Goal: Information Seeking & Learning: Learn about a topic

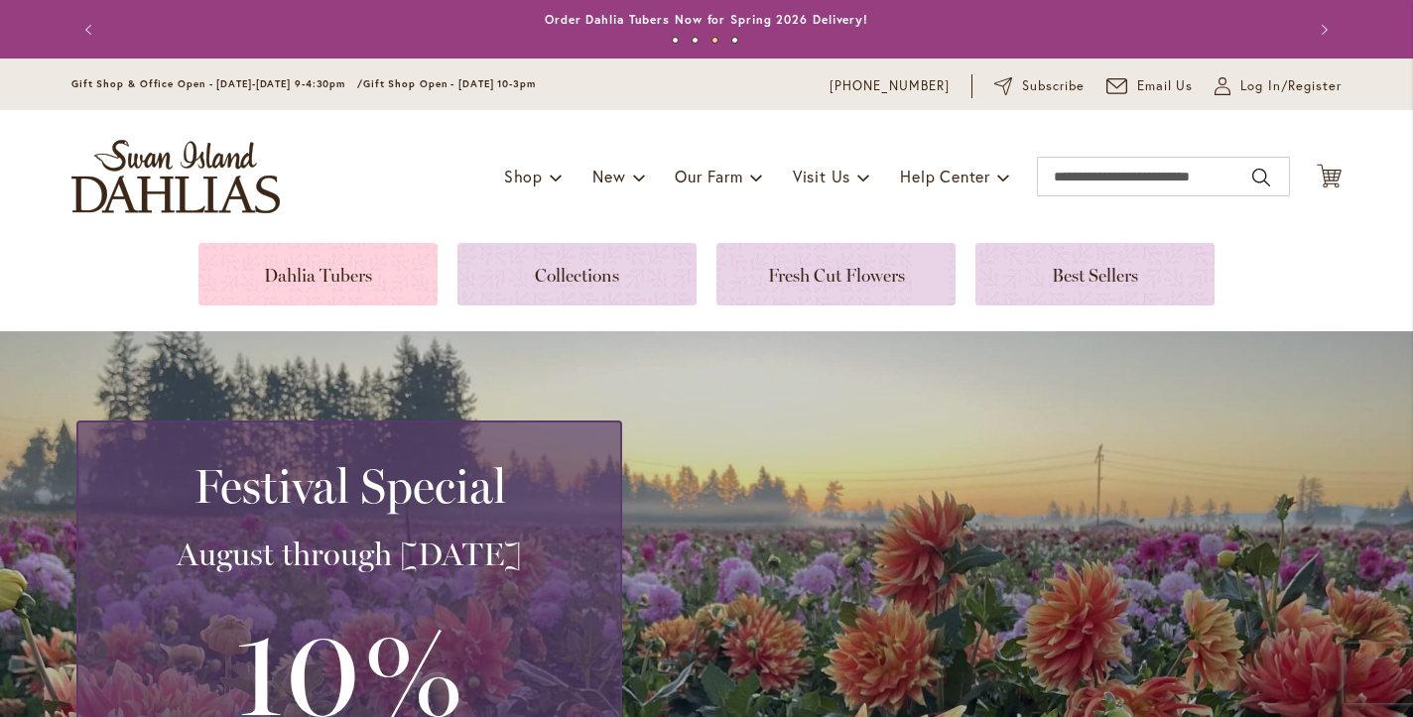
click at [364, 277] on link at bounding box center [317, 274] width 239 height 62
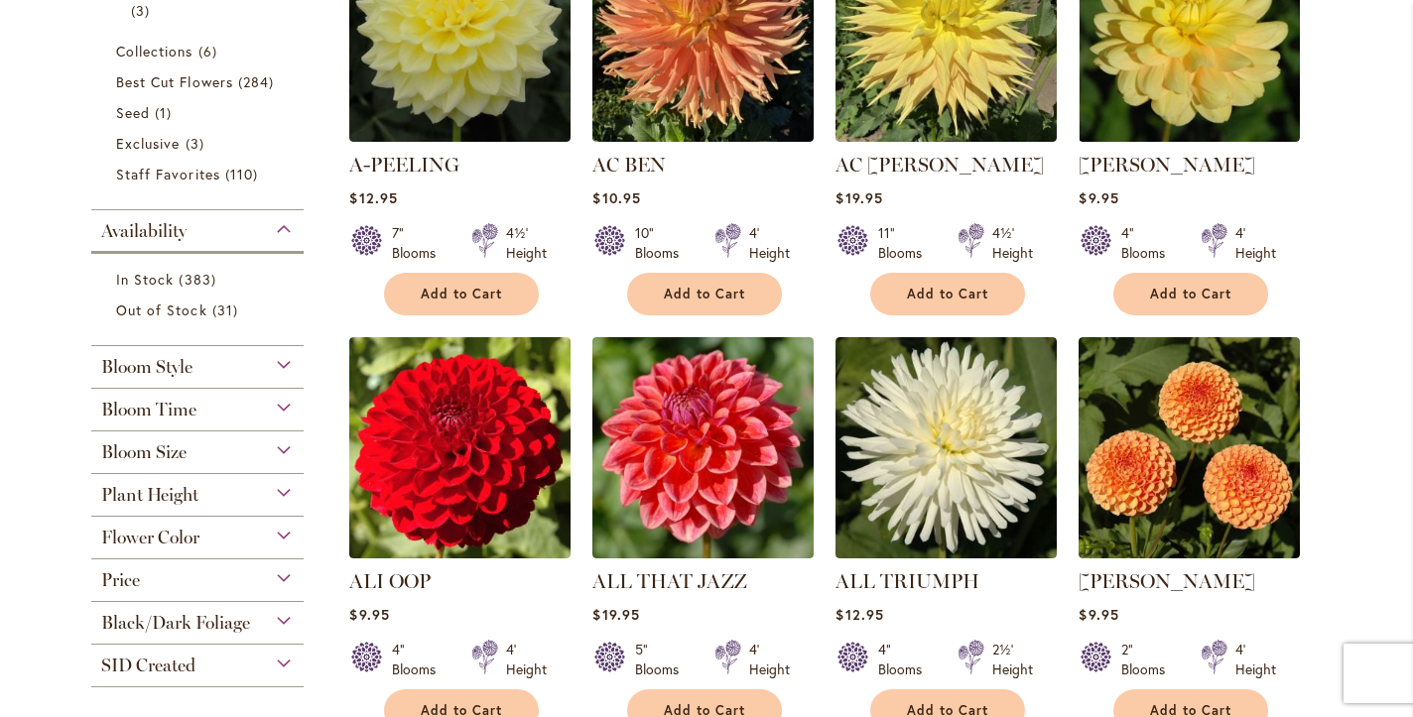
scroll to position [595, 0]
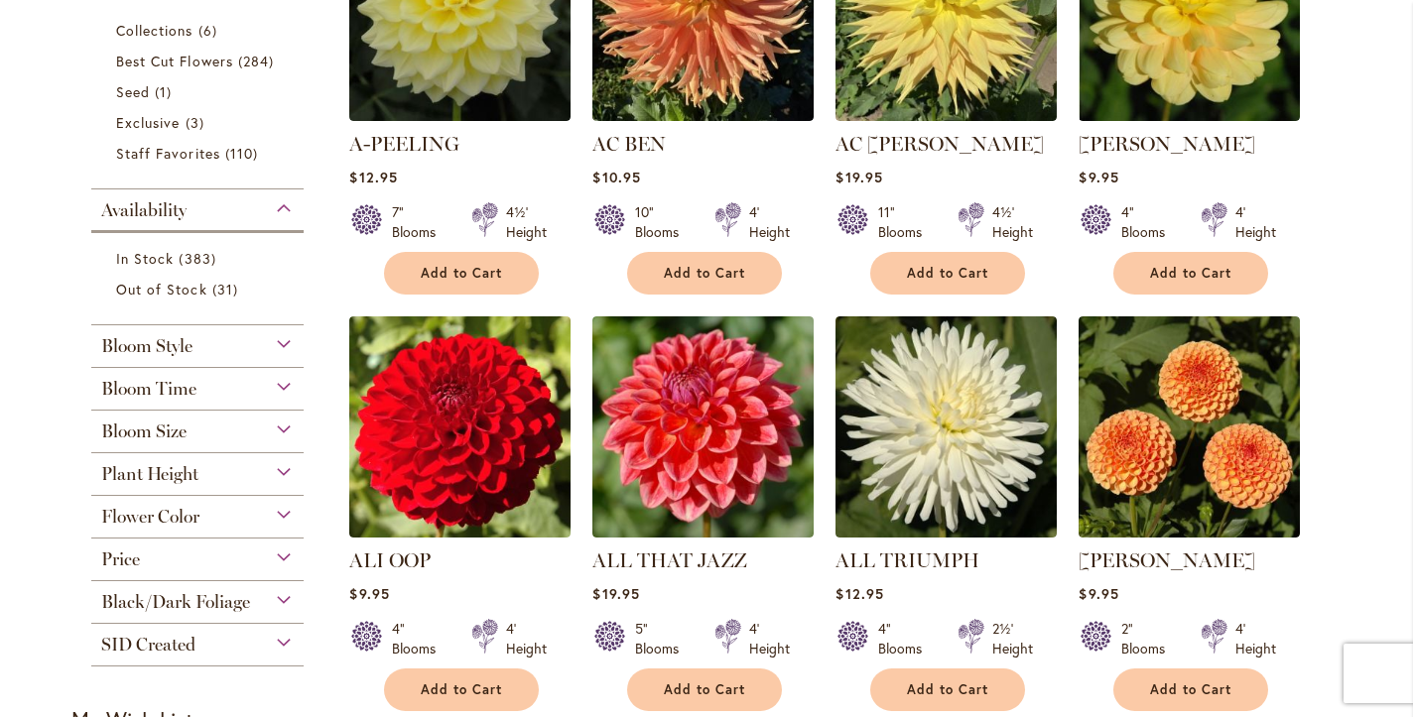
click at [225, 357] on div "Bloom Style" at bounding box center [197, 341] width 212 height 32
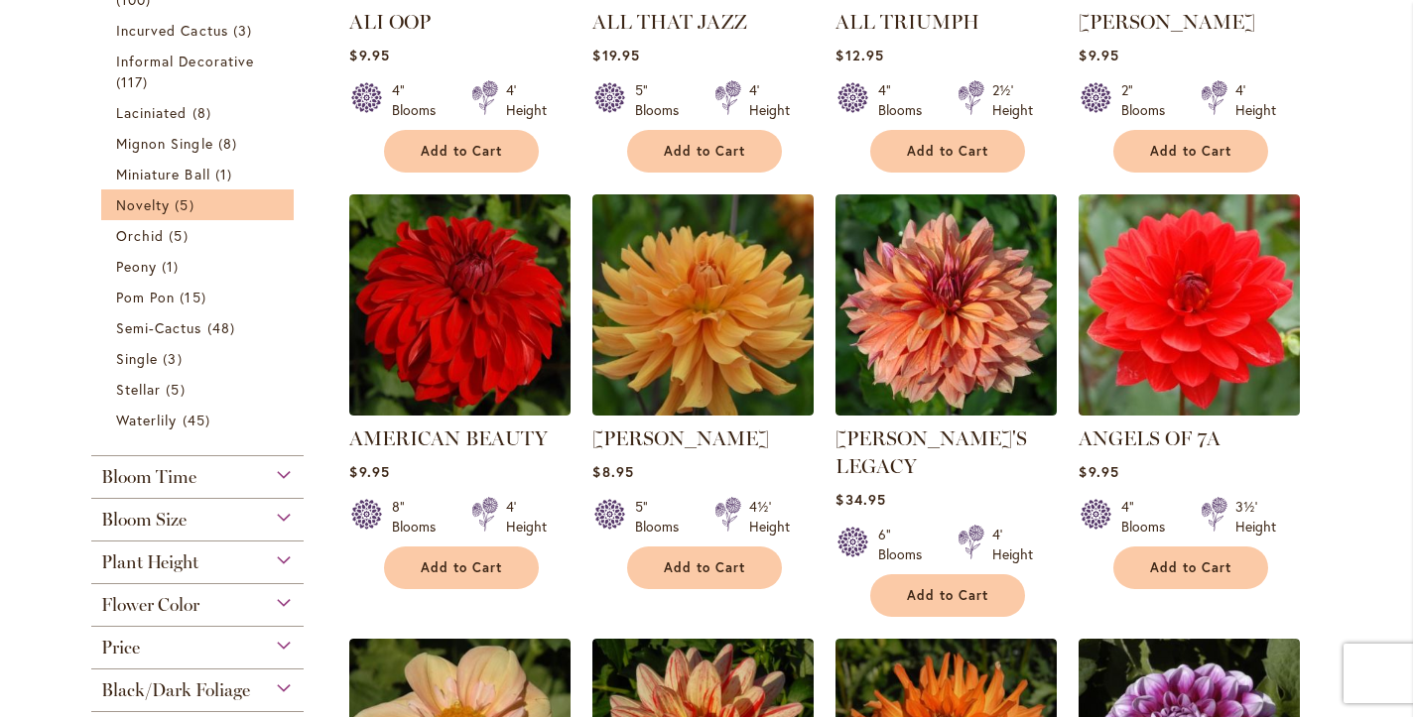
scroll to position [1233, 0]
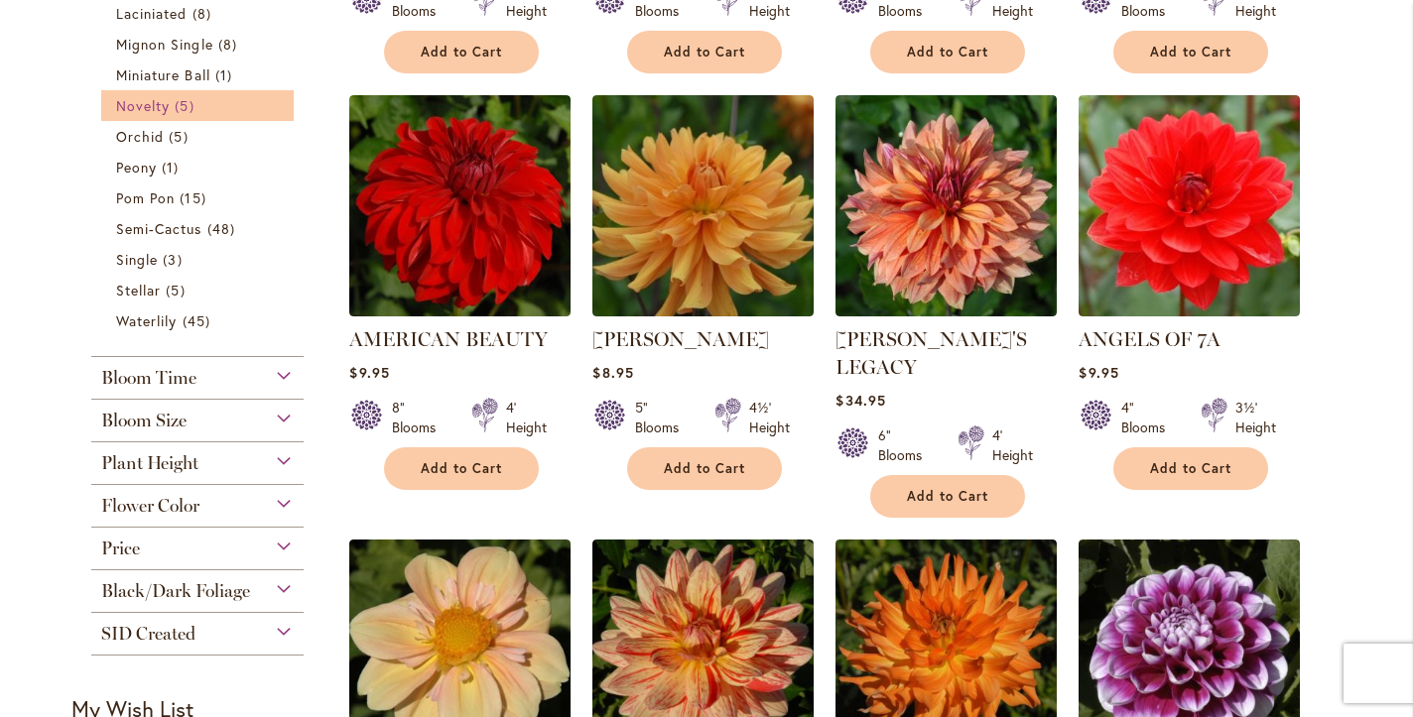
click at [171, 116] on link "Novelty 5 items" at bounding box center [200, 105] width 168 height 21
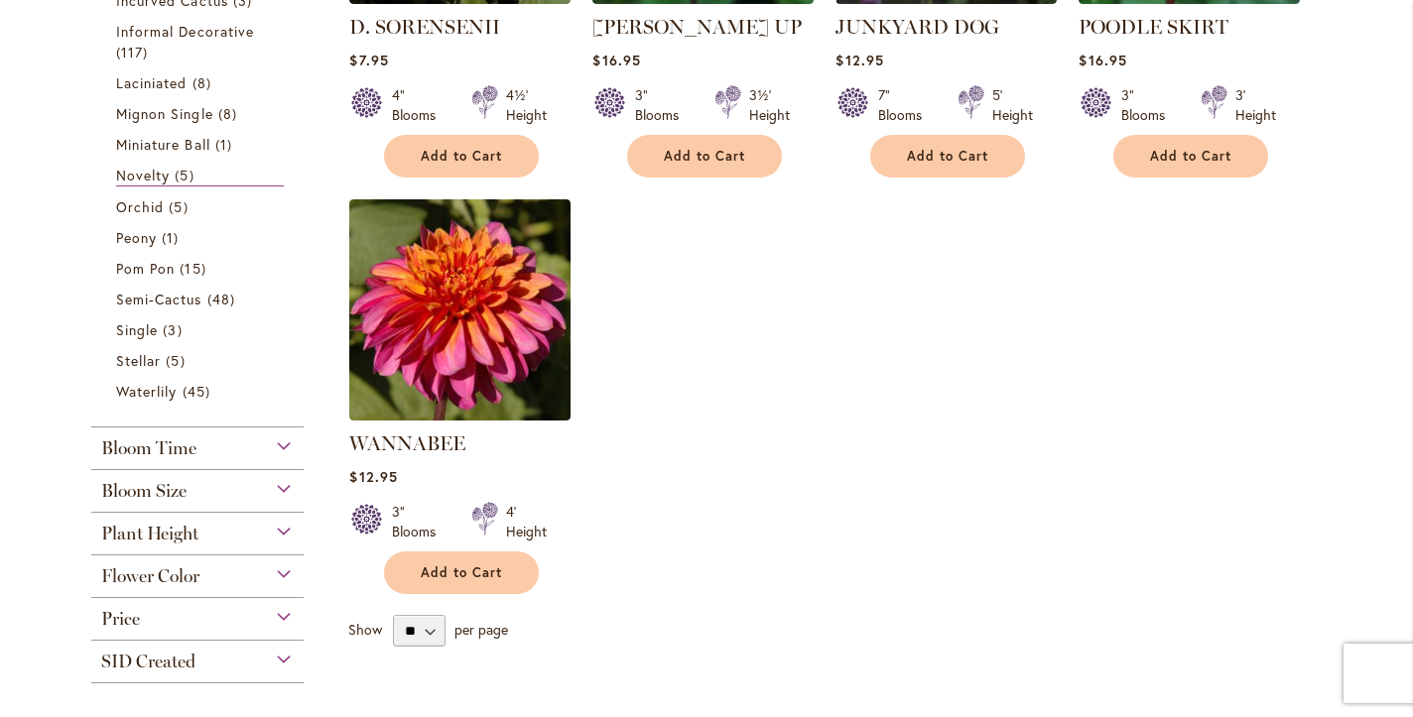
scroll to position [694, 0]
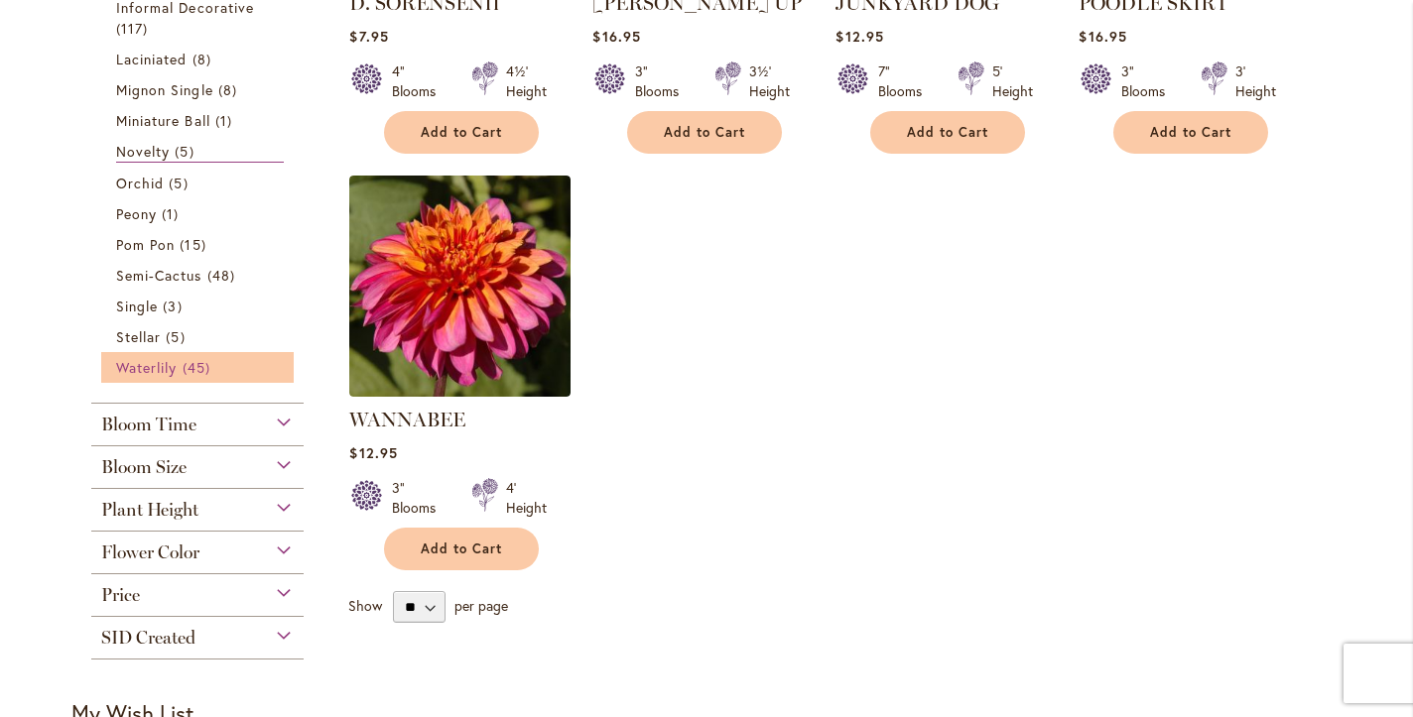
click at [195, 378] on span "45 items" at bounding box center [199, 367] width 33 height 21
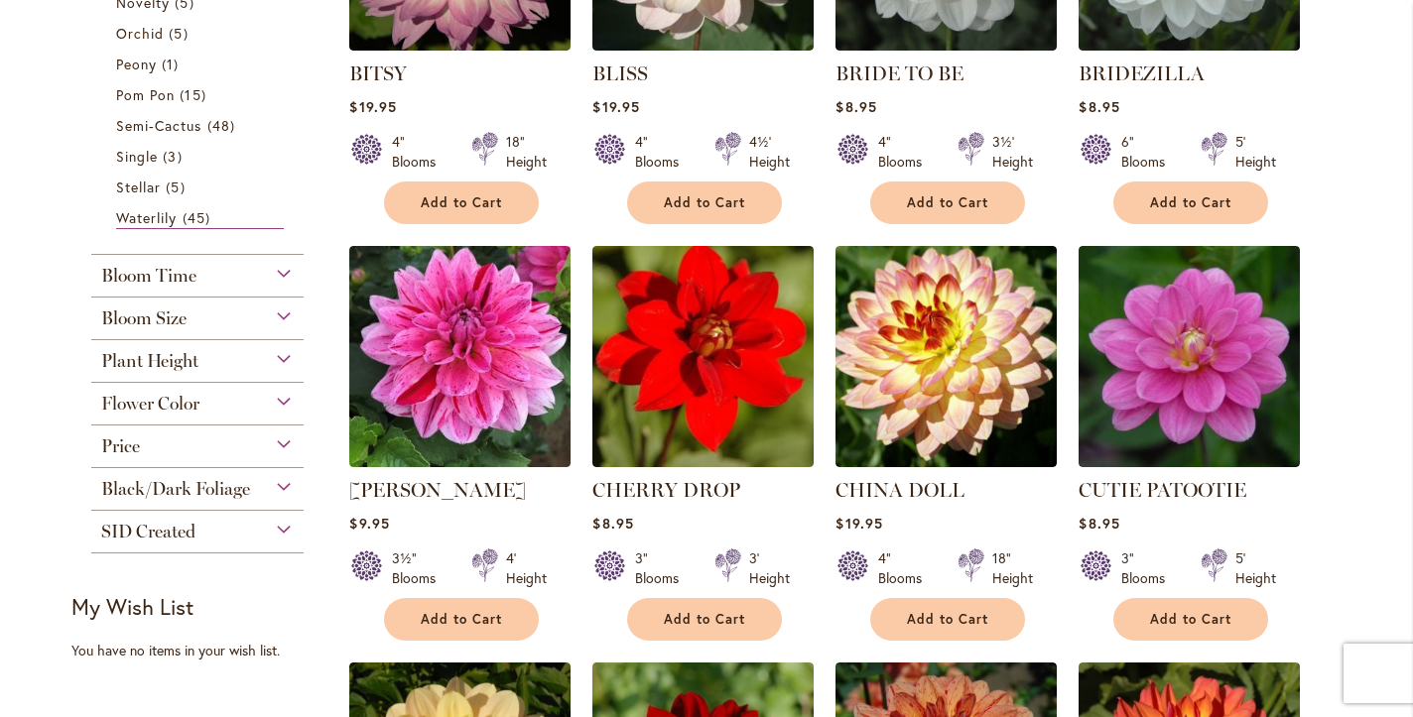
scroll to position [1190, 0]
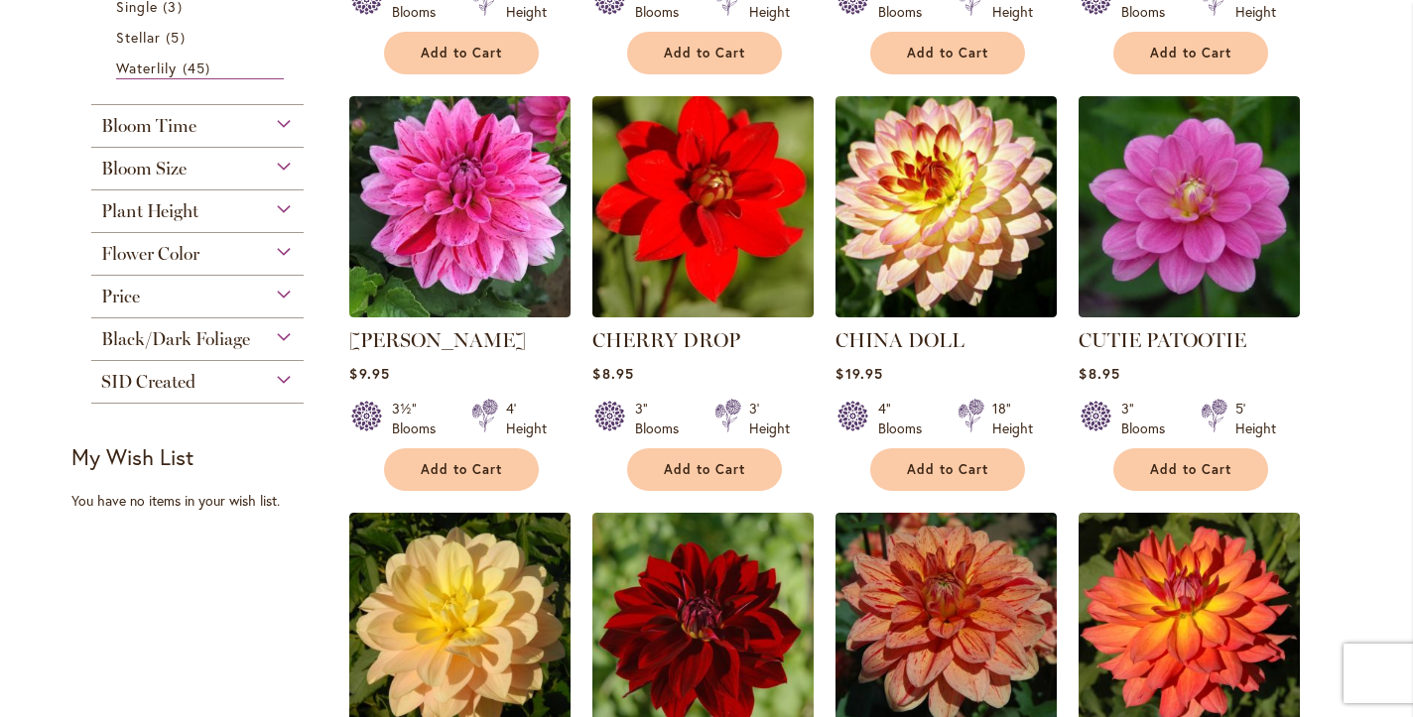
click at [237, 180] on div "Bloom Size" at bounding box center [197, 164] width 212 height 32
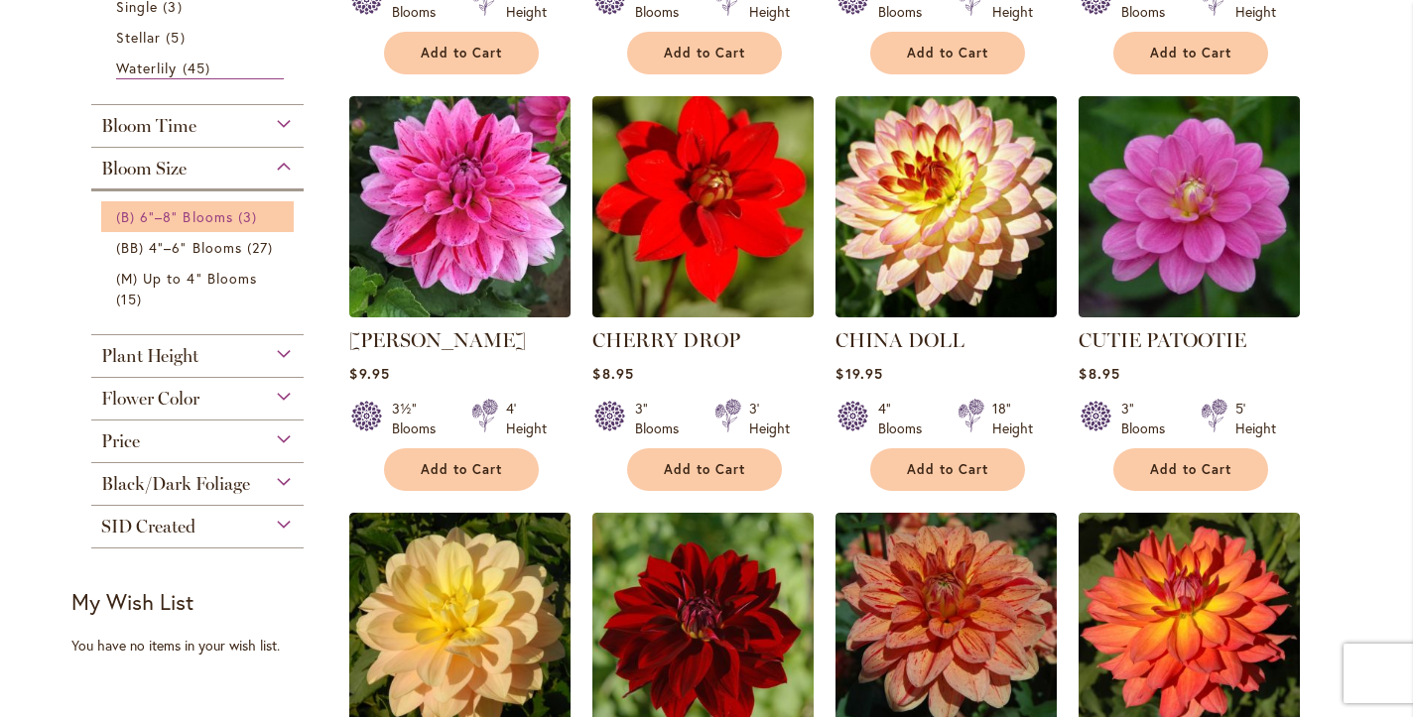
click at [220, 226] on span "(B) 6"–8" Blooms" at bounding box center [174, 216] width 117 height 19
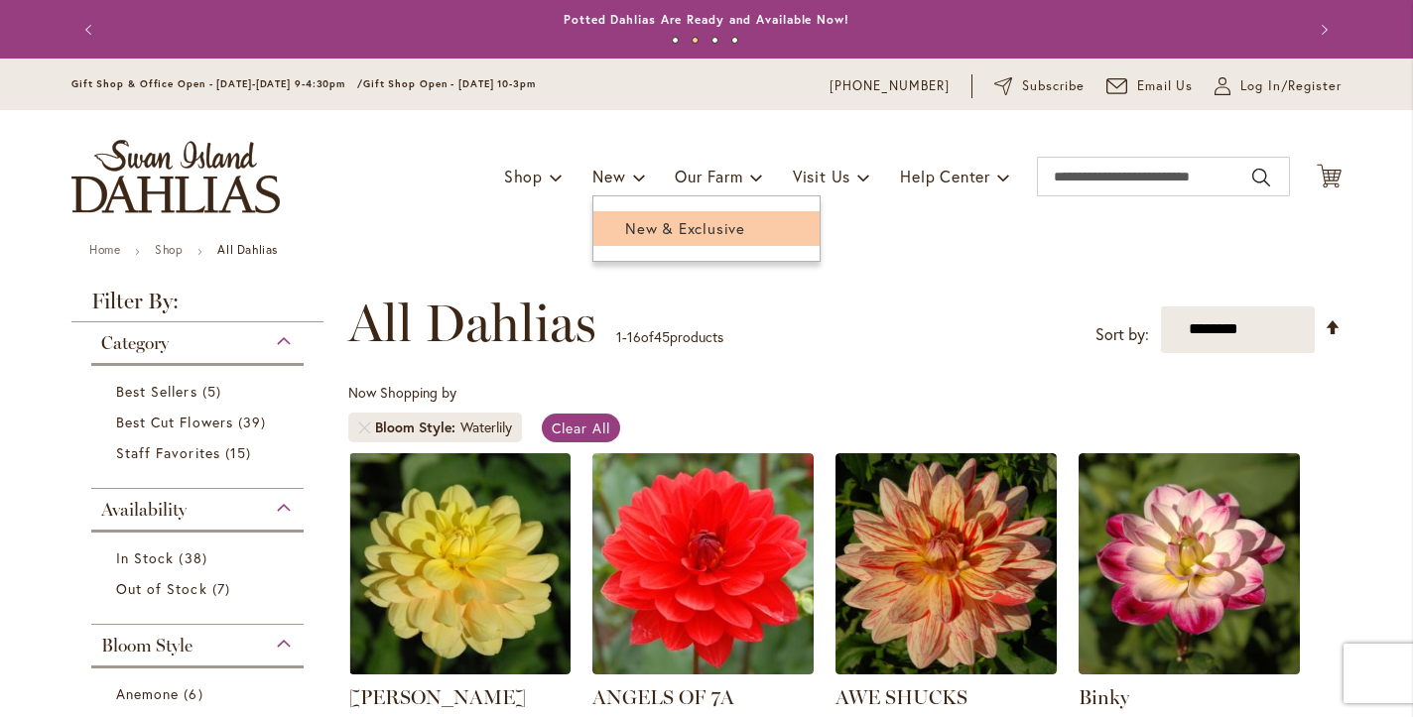
click at [654, 223] on span "New & Exclusive" at bounding box center [685, 228] width 120 height 20
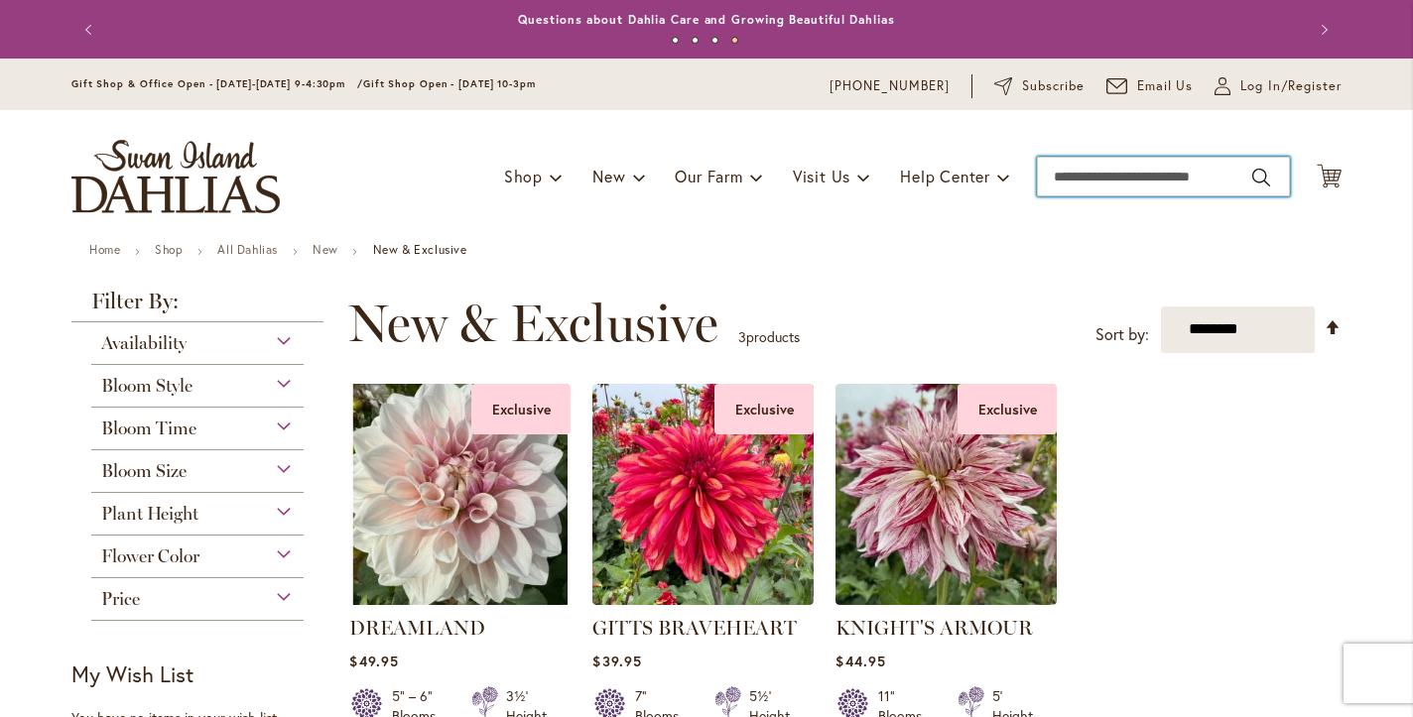
click at [1079, 184] on input "Search" at bounding box center [1163, 177] width 253 height 40
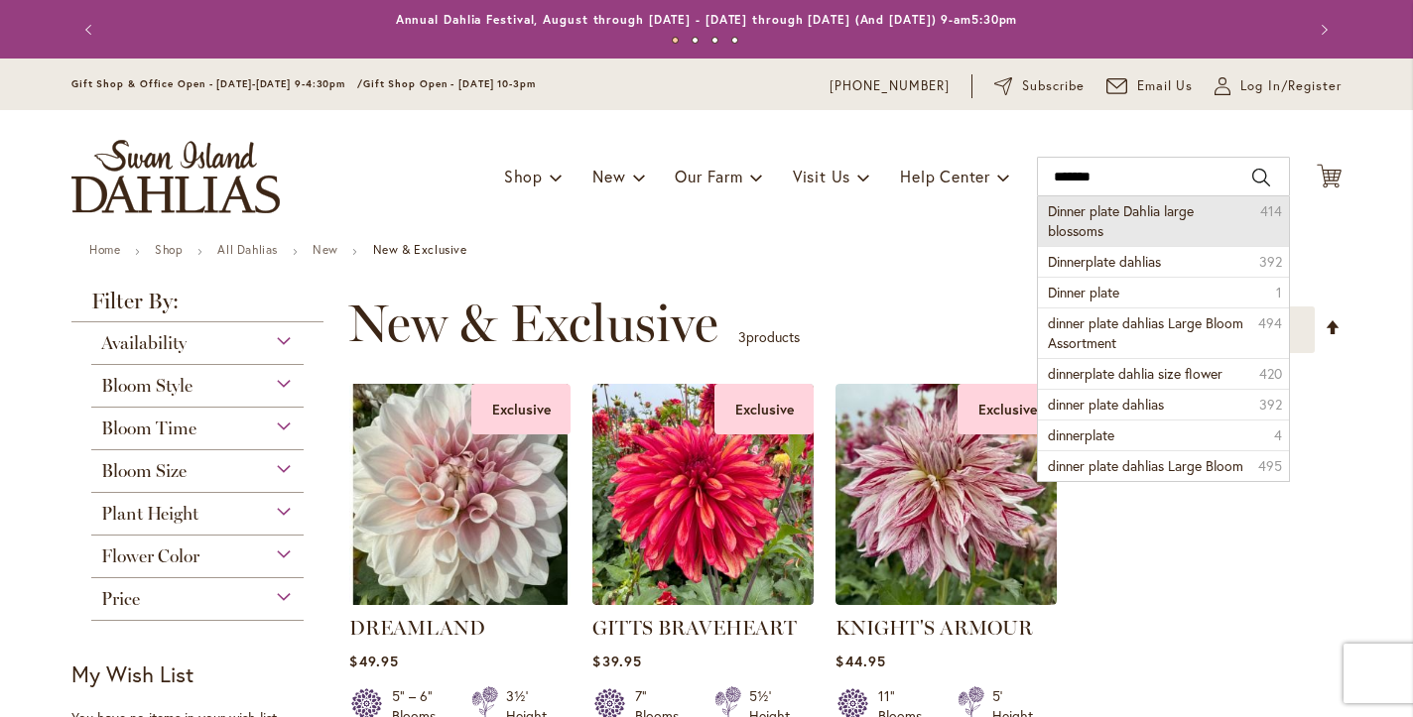
click at [1076, 238] on span "Dinner plate Dahlia large blossoms" at bounding box center [1121, 220] width 146 height 39
type input "**********"
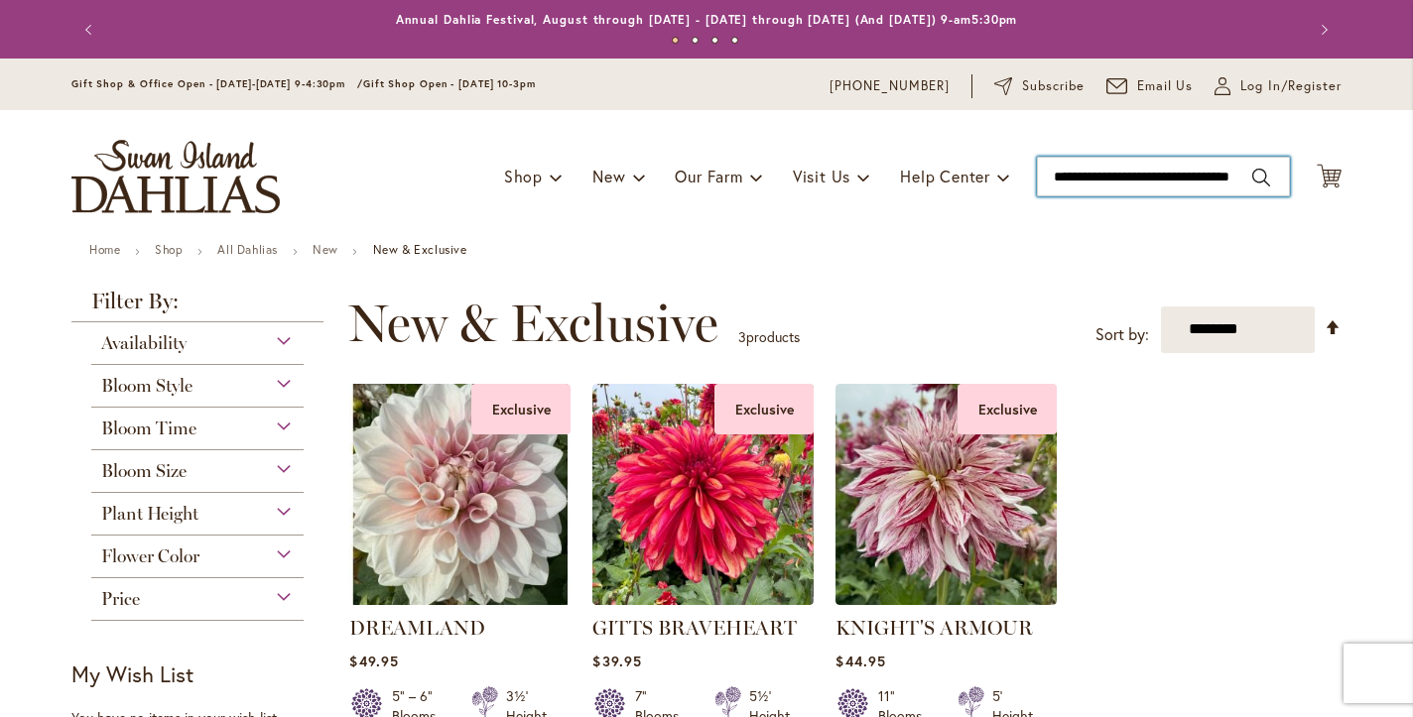
scroll to position [0, 51]
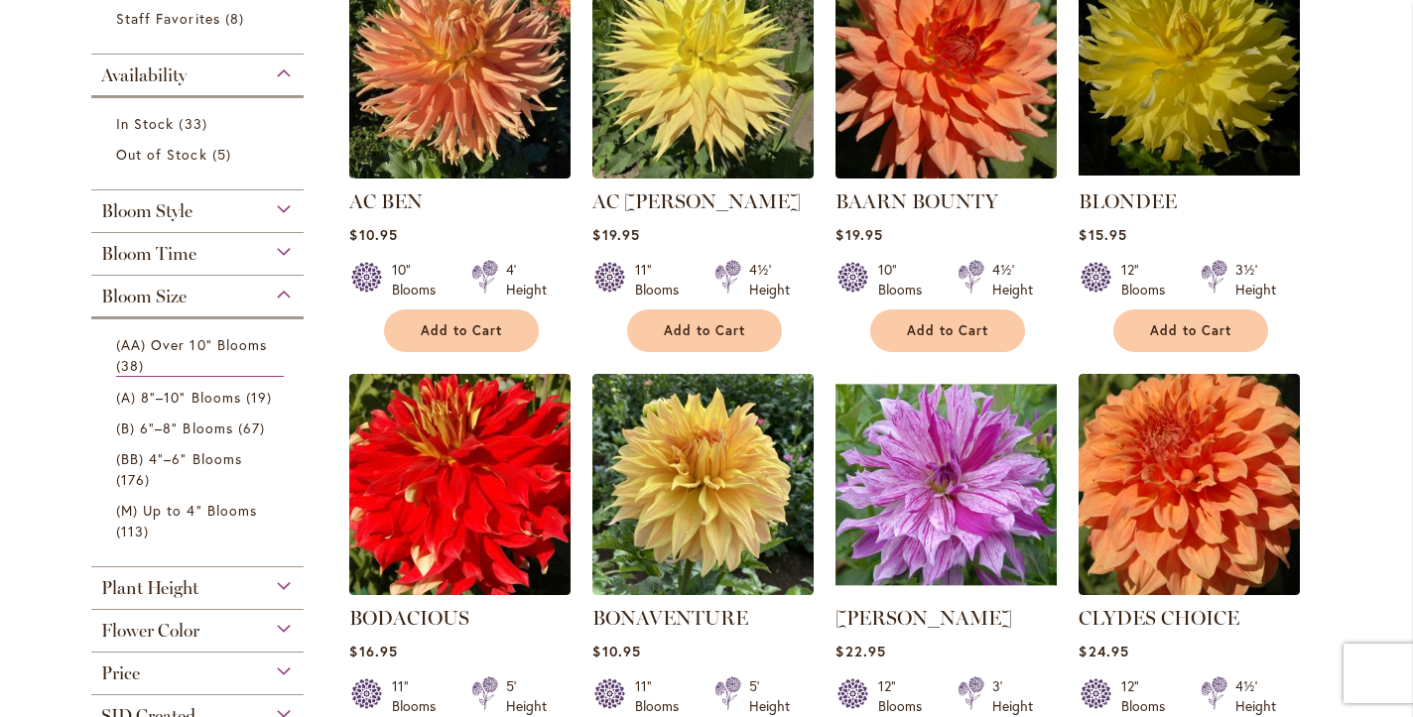
scroll to position [397, 0]
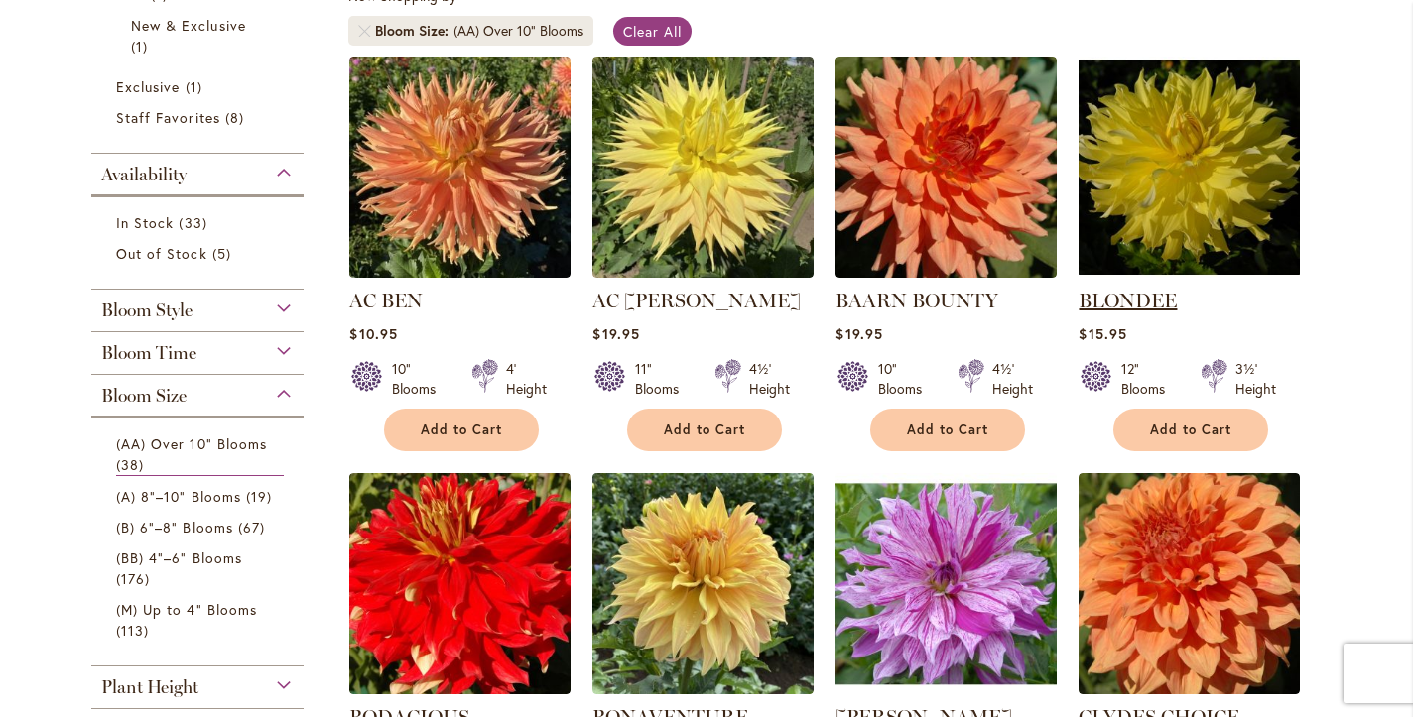
click at [1160, 312] on link "BLONDEE" at bounding box center [1127, 301] width 98 height 24
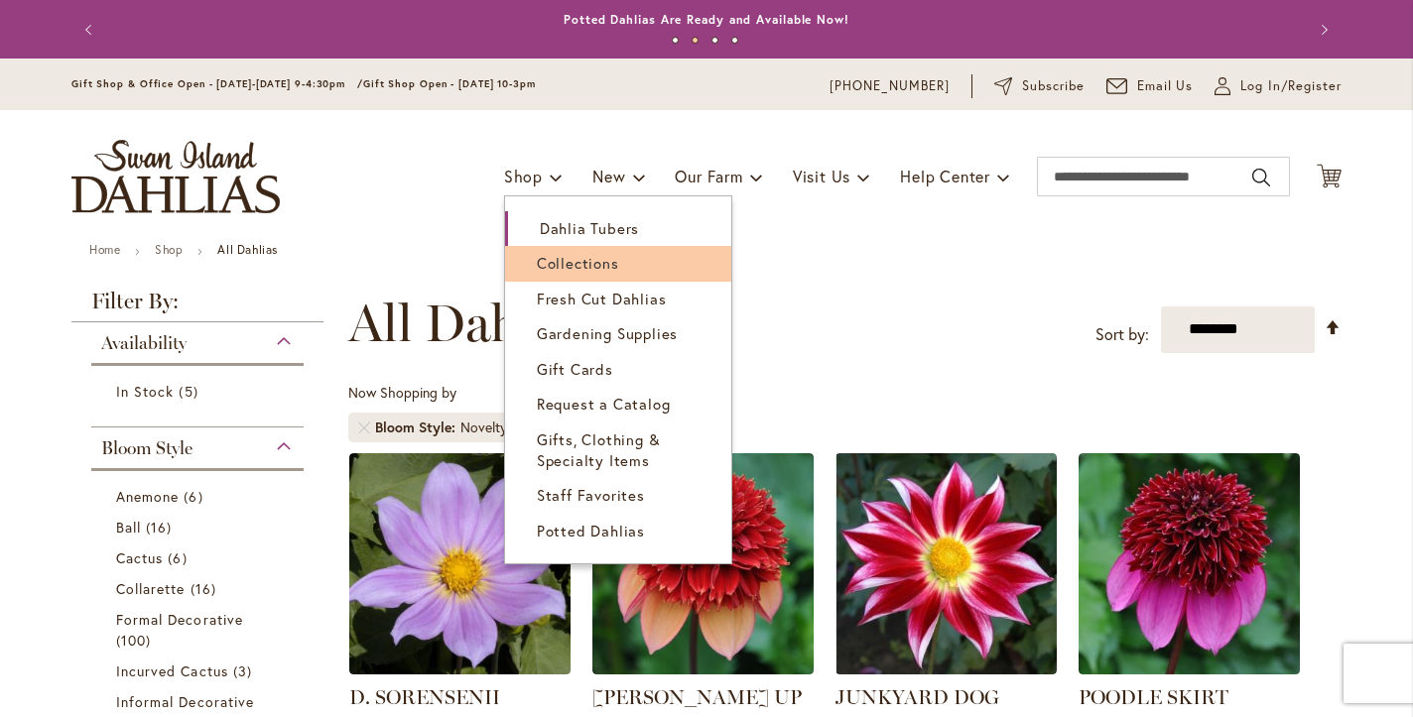
click at [554, 263] on span "Collections" at bounding box center [578, 263] width 82 height 20
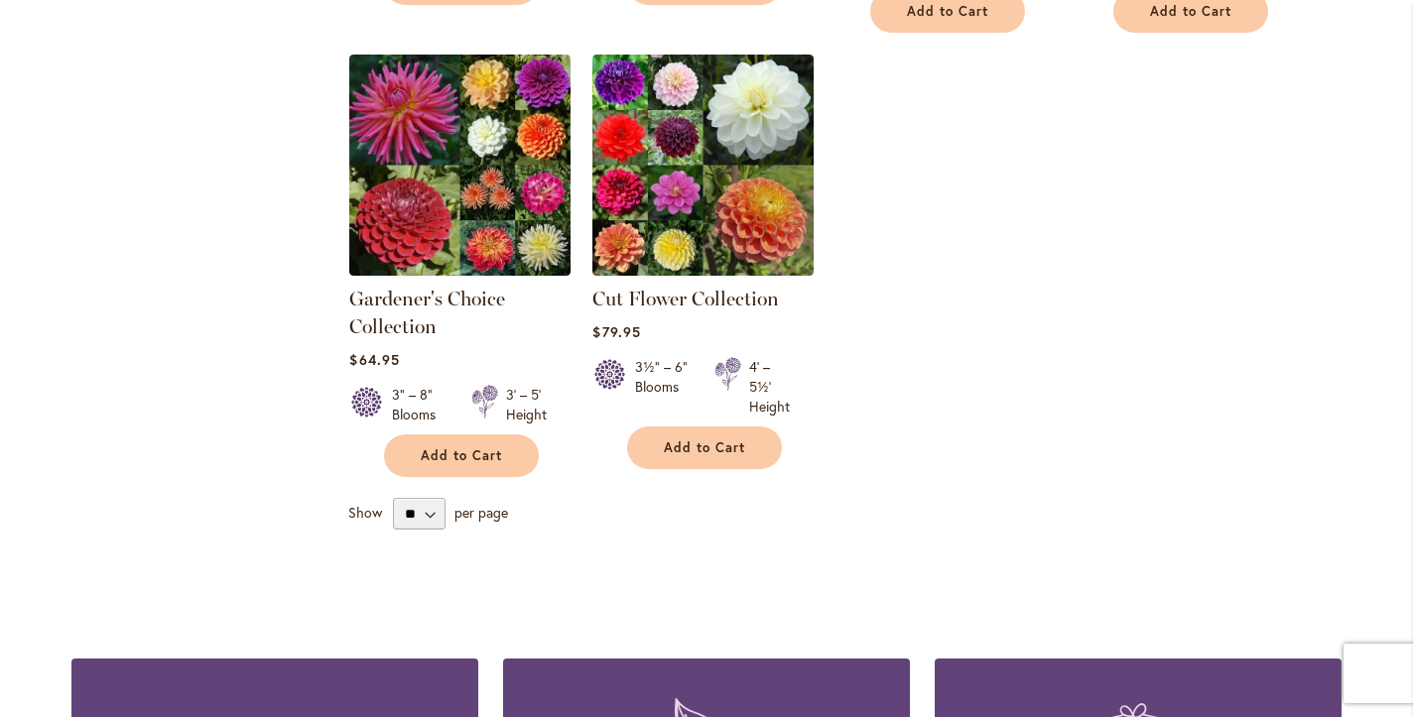
scroll to position [1190, 0]
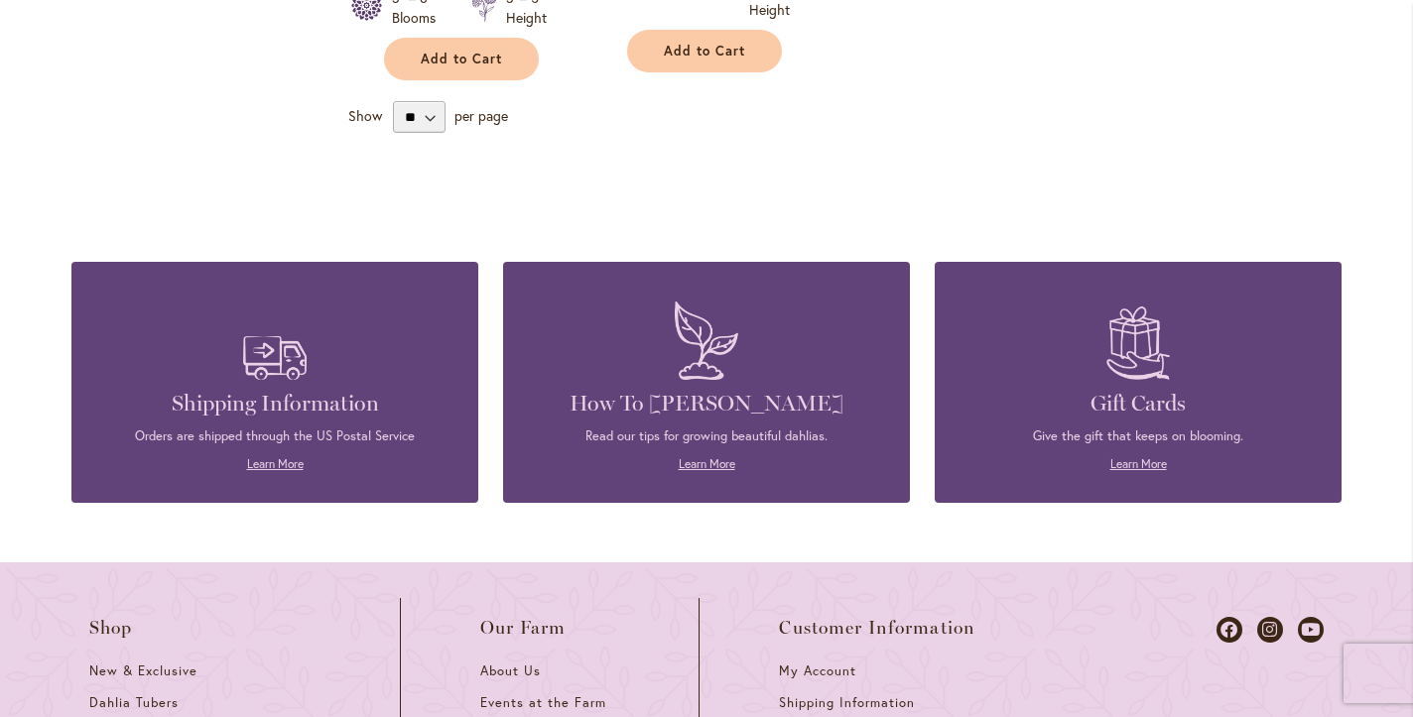
click at [695, 473] on div "Read our tips for growing beautiful dahlias. Learn More" at bounding box center [706, 451] width 347 height 46
click at [703, 471] on link "Learn More" at bounding box center [707, 463] width 57 height 15
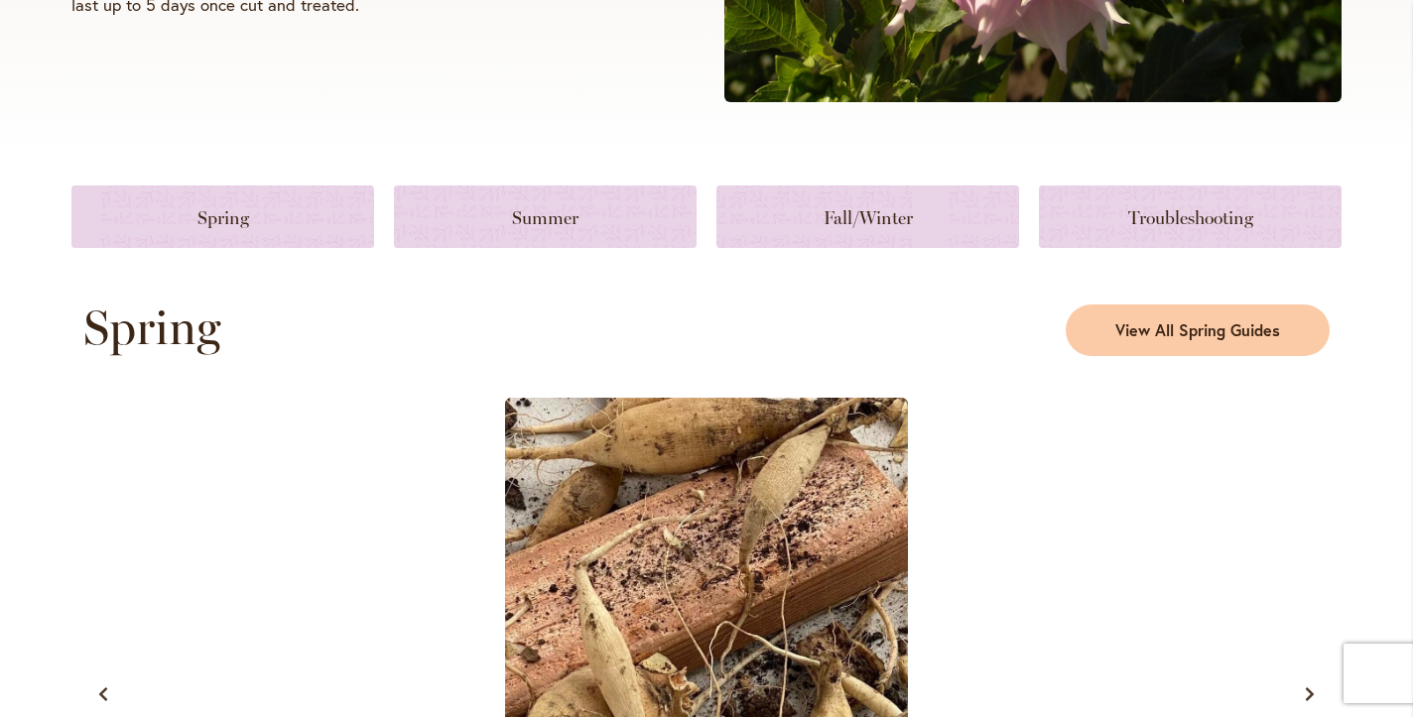
scroll to position [694, 0]
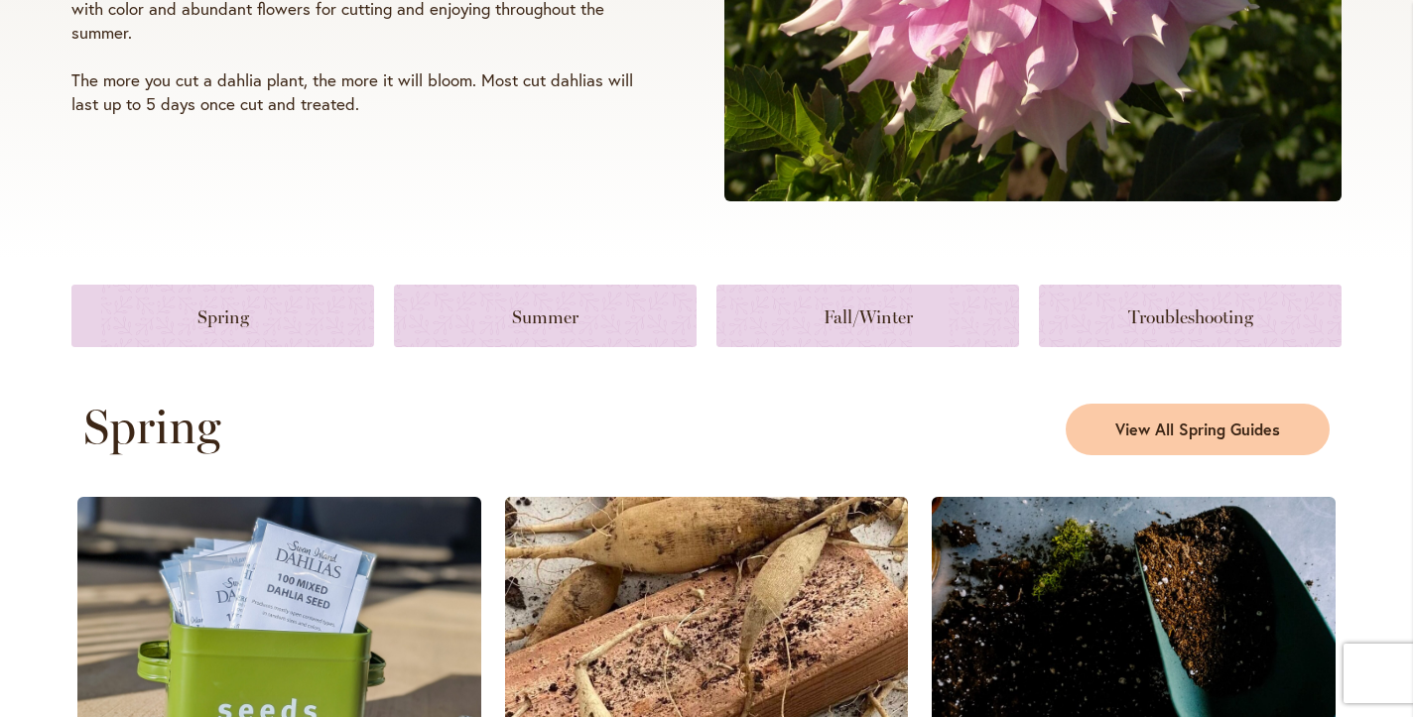
click at [533, 315] on link at bounding box center [545, 316] width 303 height 62
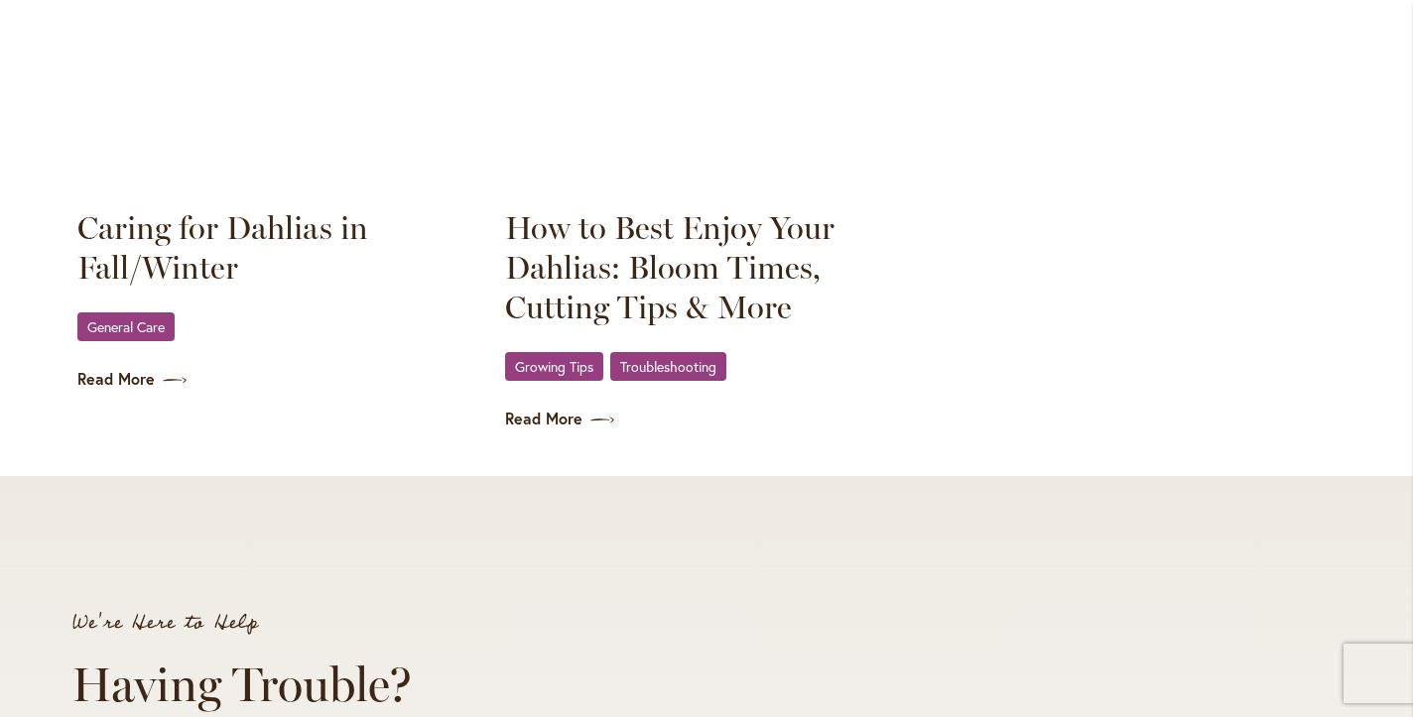
scroll to position [3019, 0]
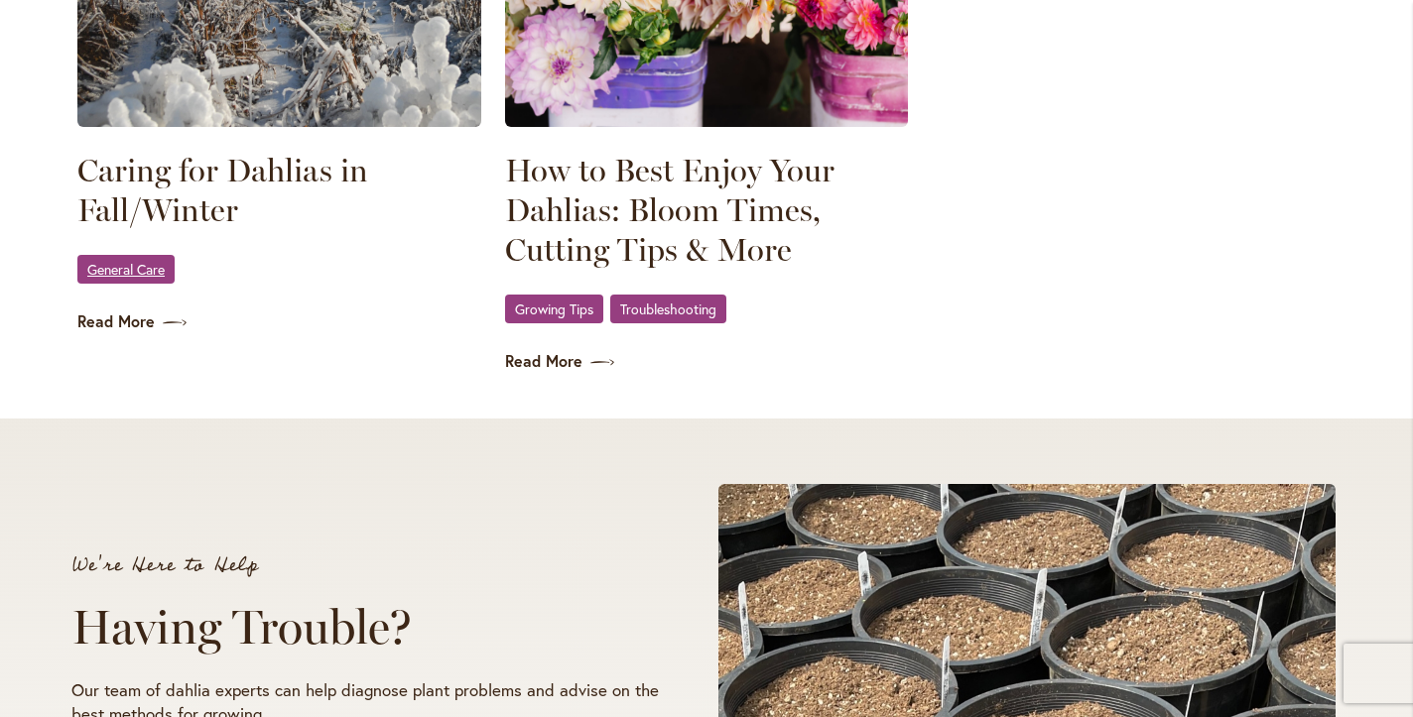
click at [107, 276] on span "General Care" at bounding box center [125, 269] width 77 height 13
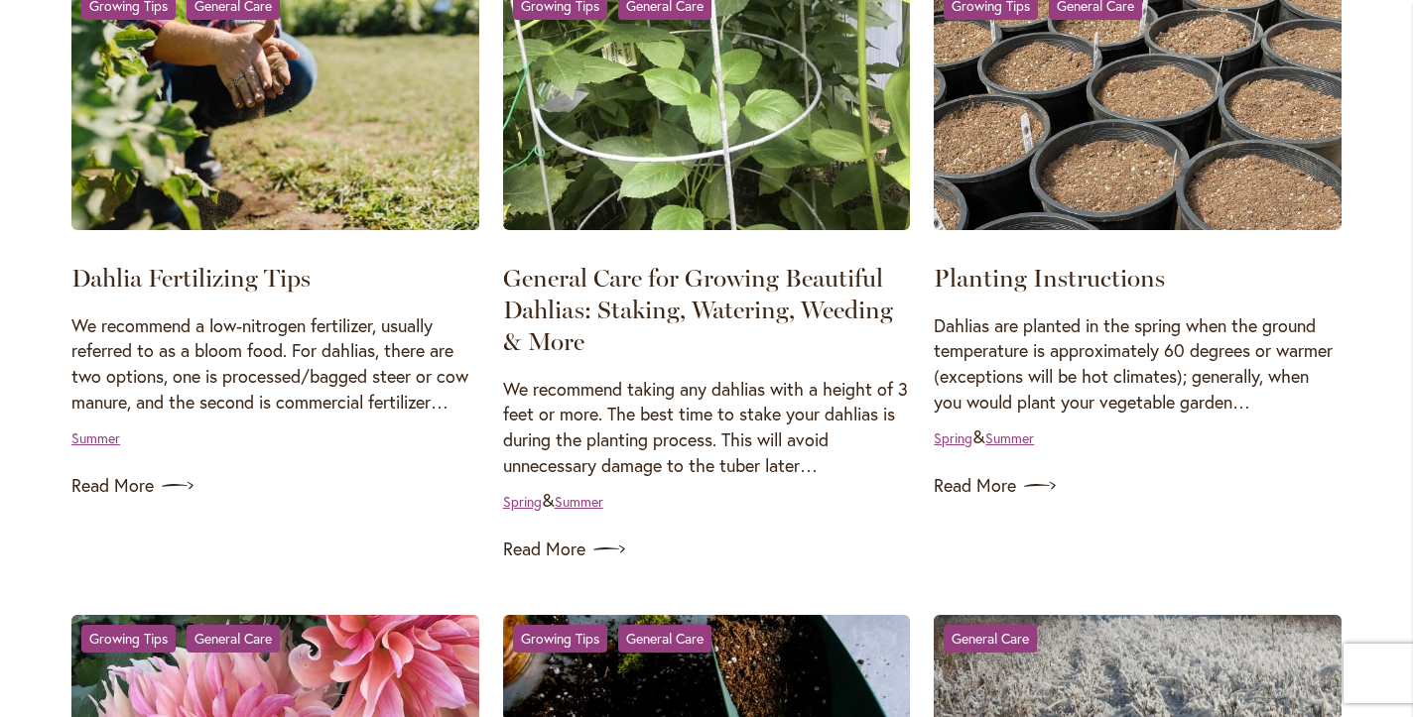
scroll to position [1190, 0]
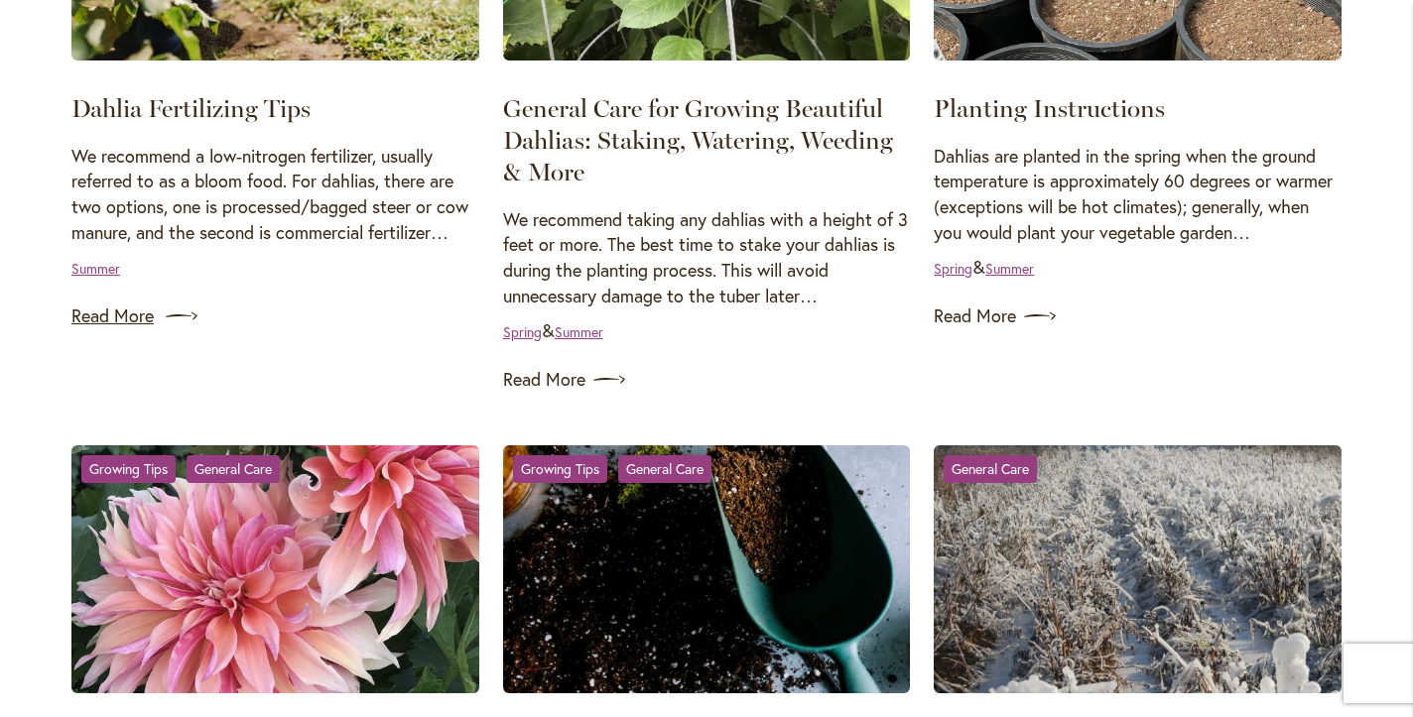
click at [87, 332] on link "Read More" at bounding box center [275, 317] width 408 height 32
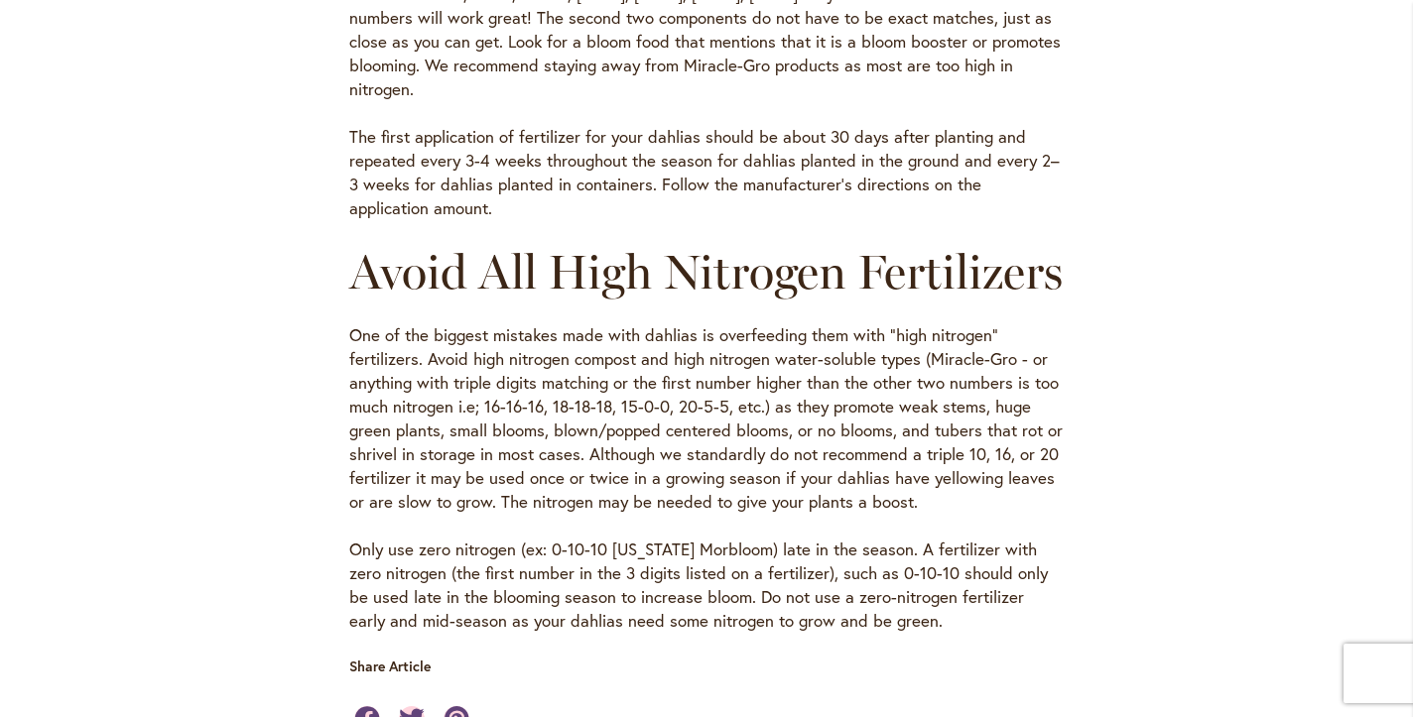
scroll to position [1587, 0]
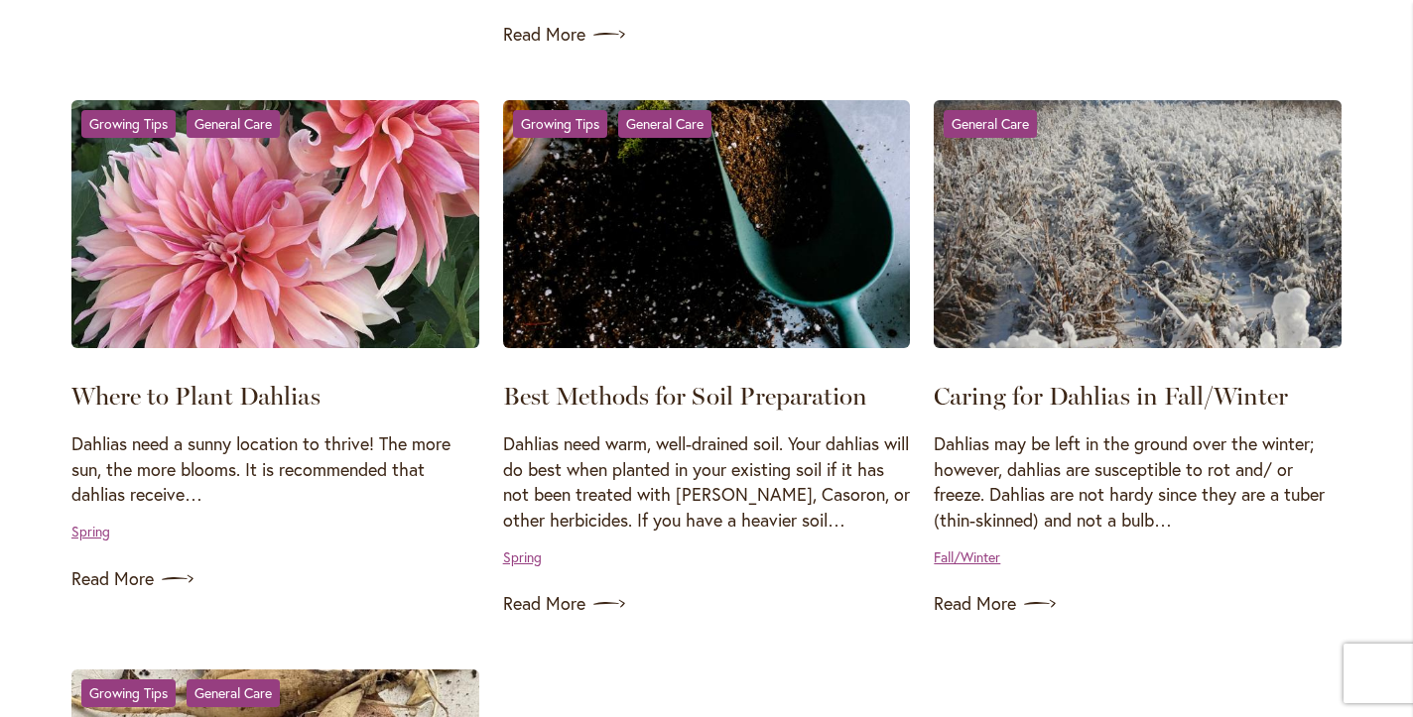
scroll to position [1587, 0]
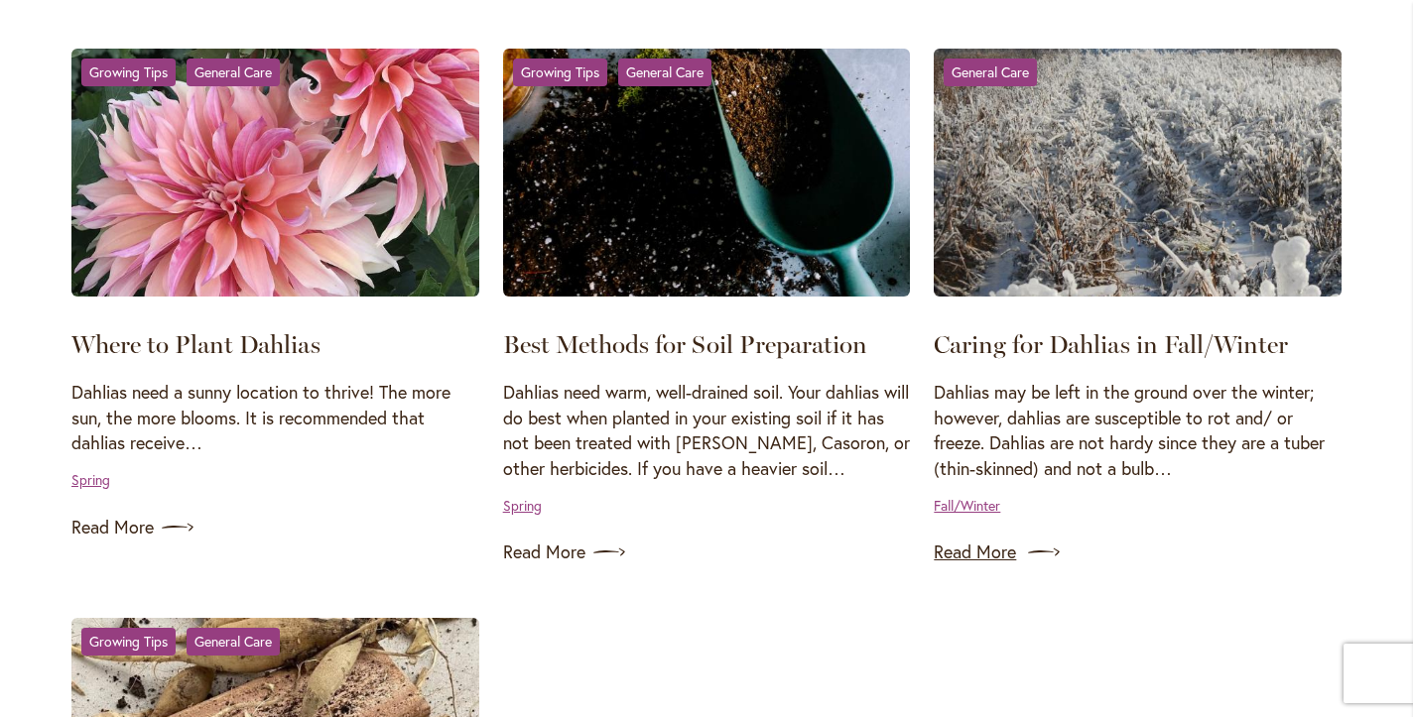
click at [985, 568] on link "Read More" at bounding box center [1137, 553] width 408 height 32
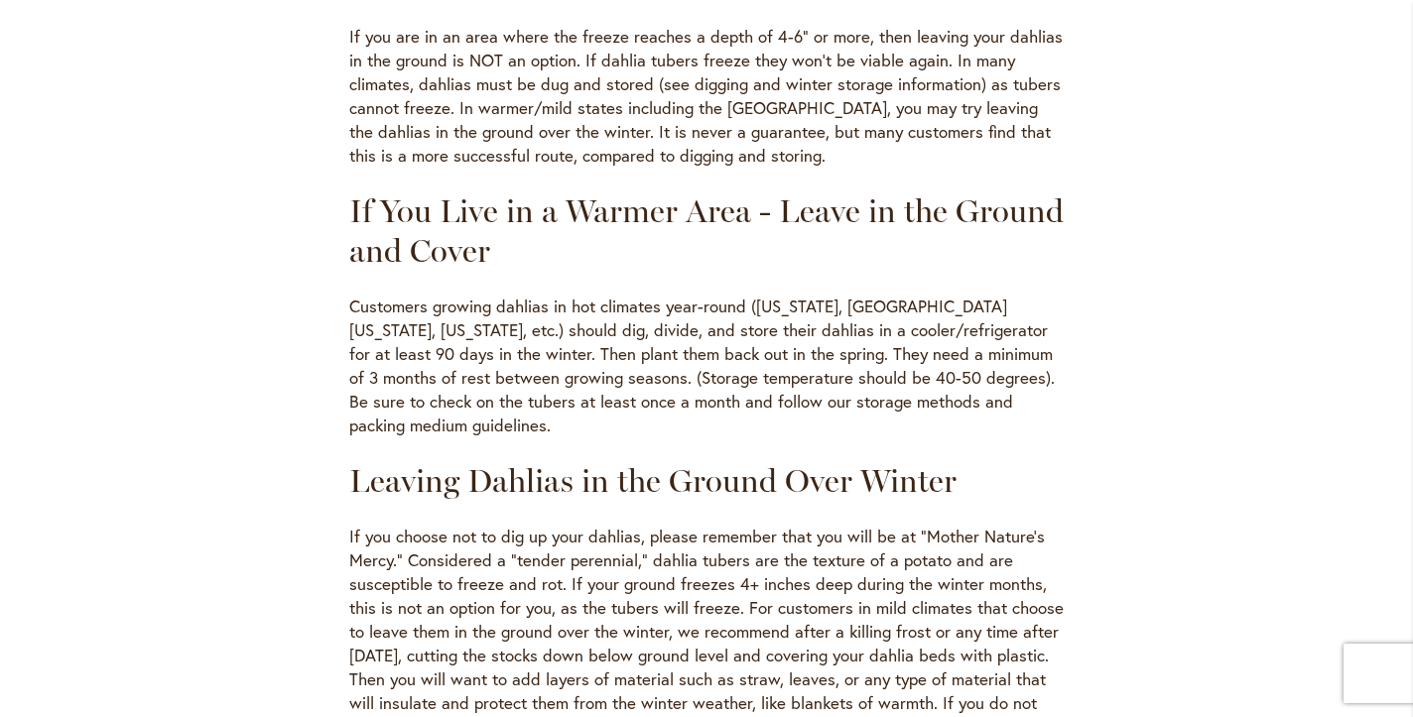
scroll to position [1091, 0]
